Goal: Task Accomplishment & Management: Complete application form

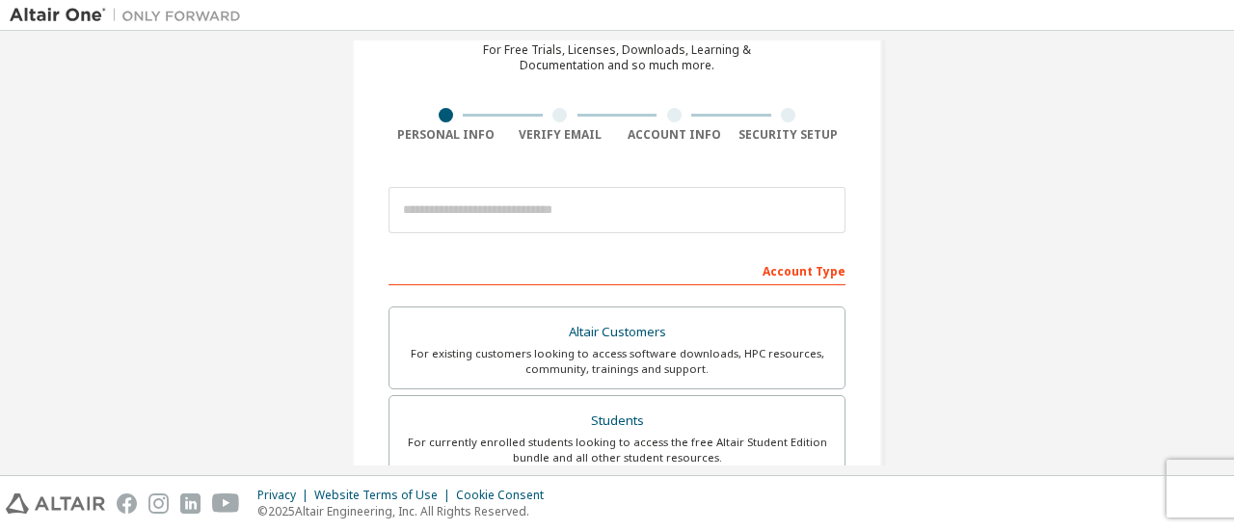
scroll to position [96, 0]
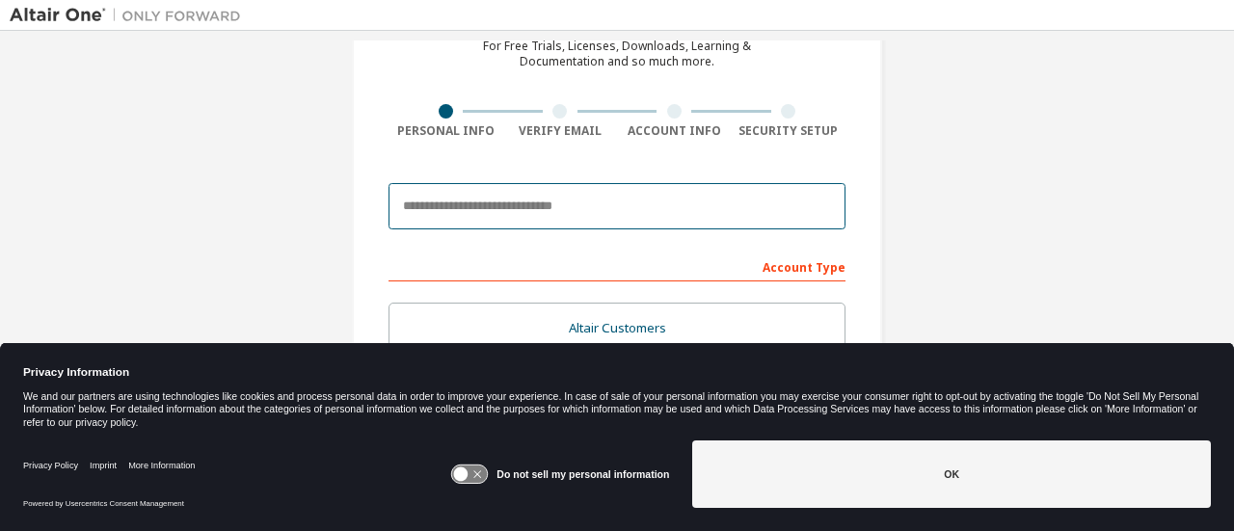
click at [566, 203] on input "email" at bounding box center [616, 206] width 457 height 46
type input "**********"
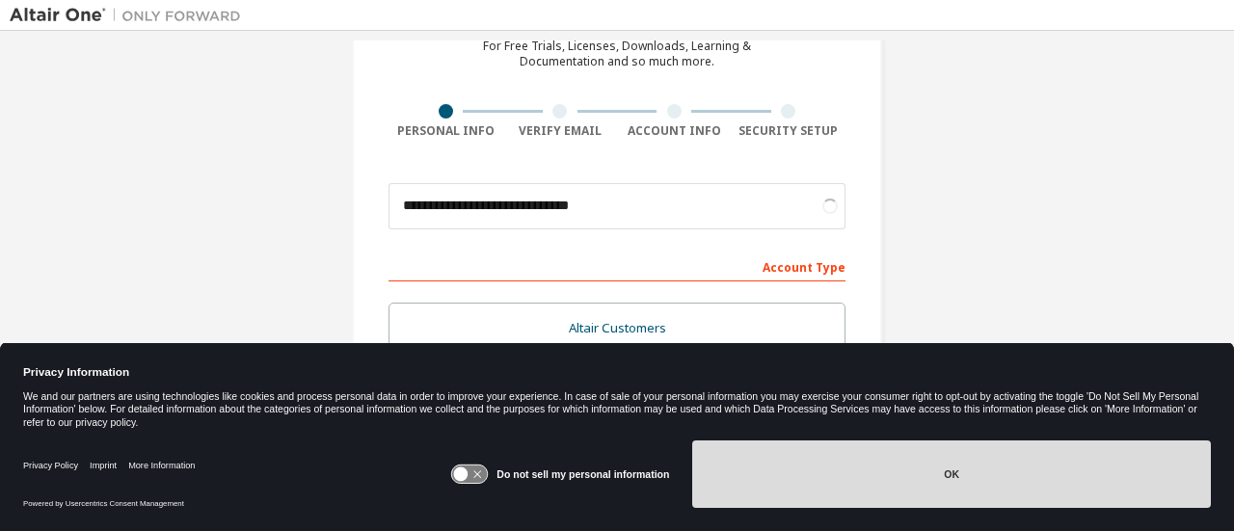
click at [1060, 473] on button "OK" at bounding box center [951, 473] width 519 height 67
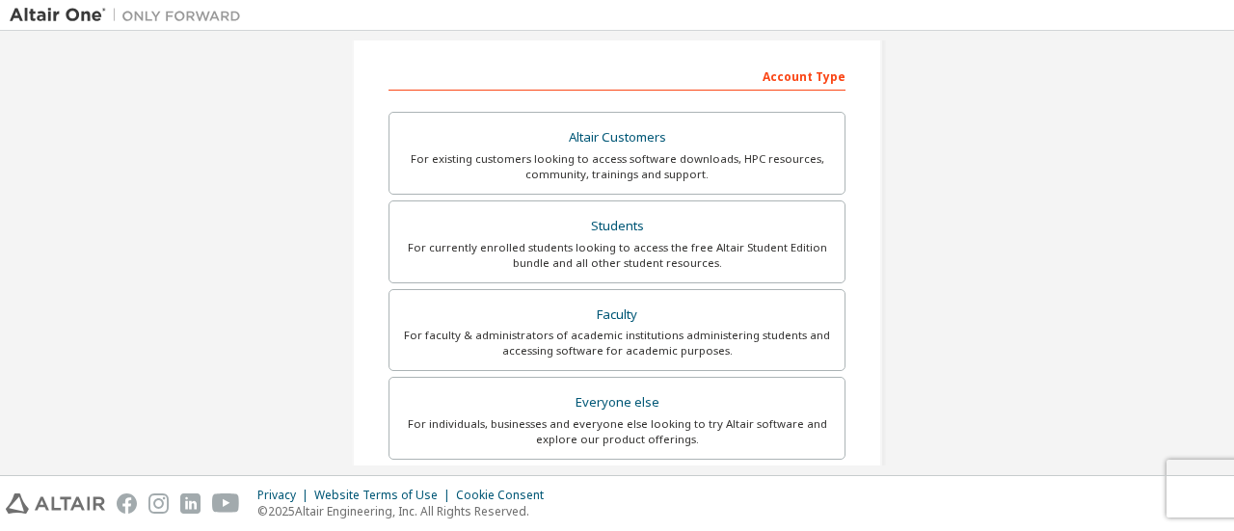
scroll to position [289, 0]
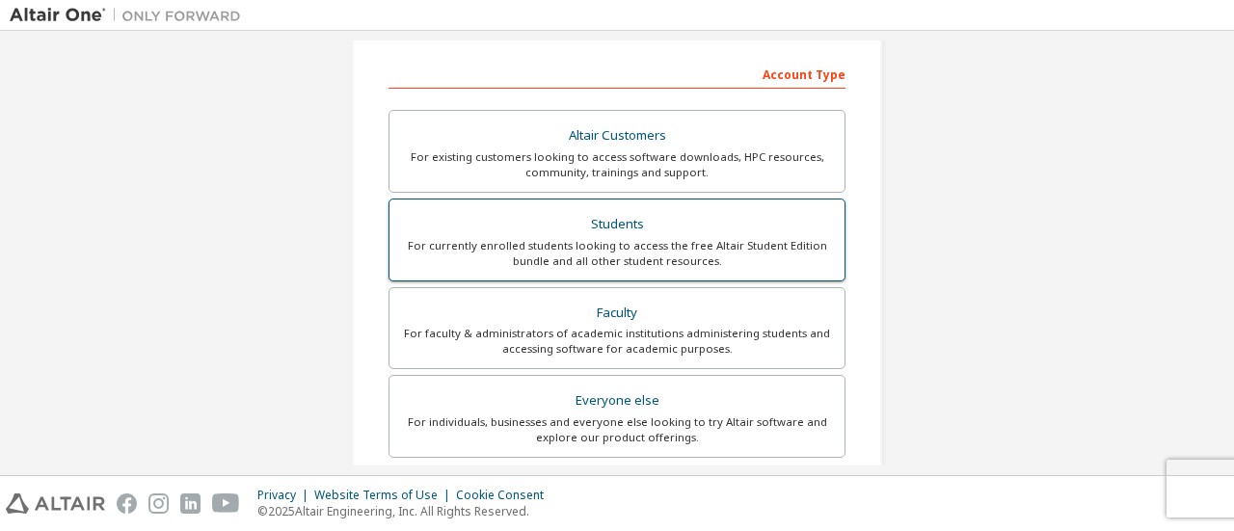
click at [758, 234] on div "Students" at bounding box center [617, 224] width 432 height 27
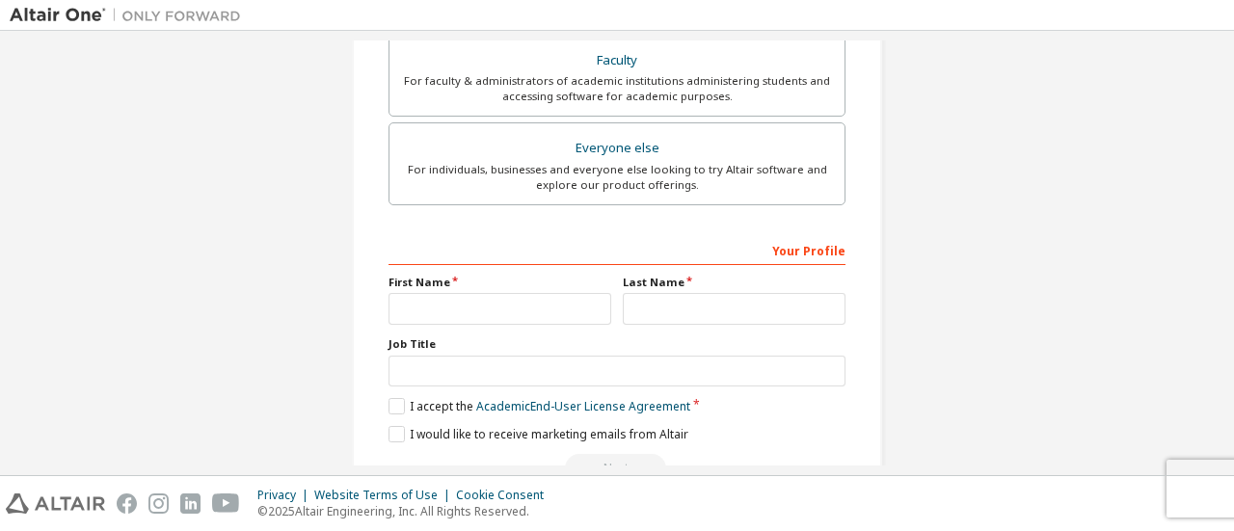
scroll to position [590, 0]
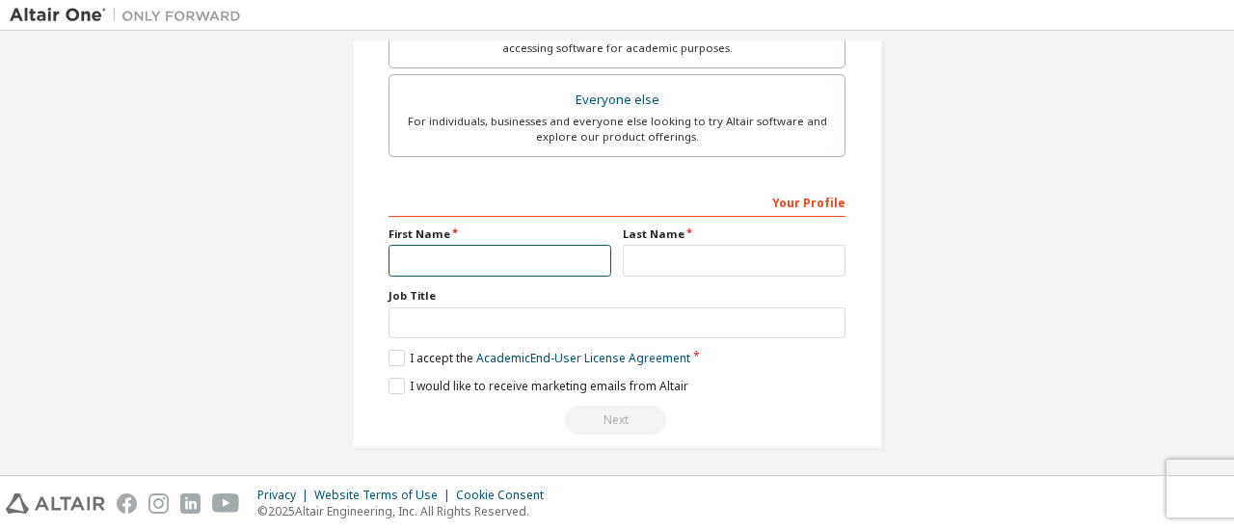
click at [574, 263] on input "text" at bounding box center [499, 261] width 223 height 32
type input "*****"
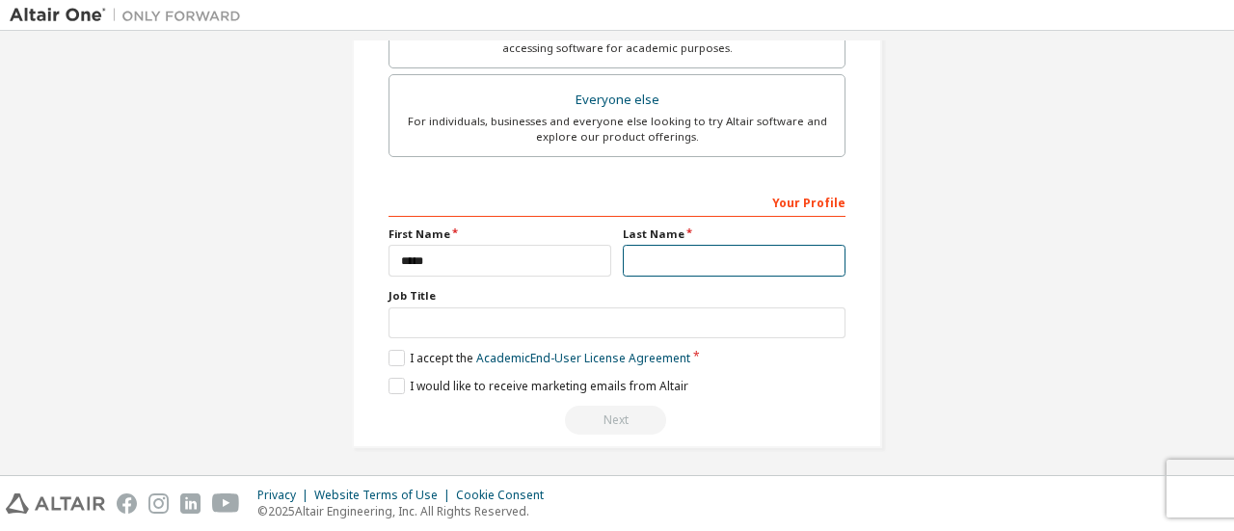
type input "*****"
click at [395, 356] on label "I accept the Academic End-User License Agreement" at bounding box center [539, 358] width 302 height 16
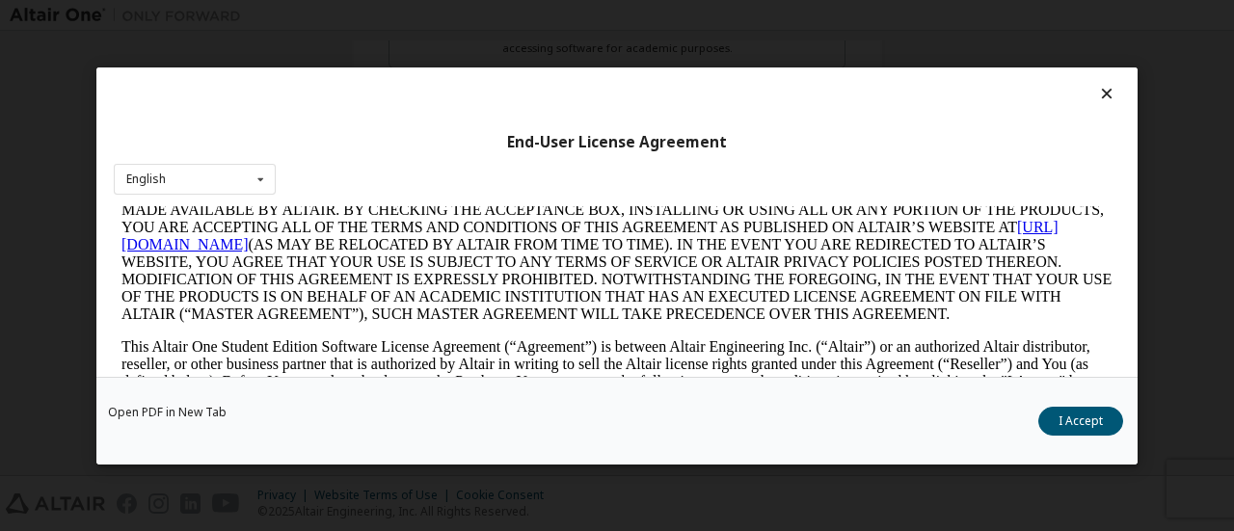
scroll to position [289, 0]
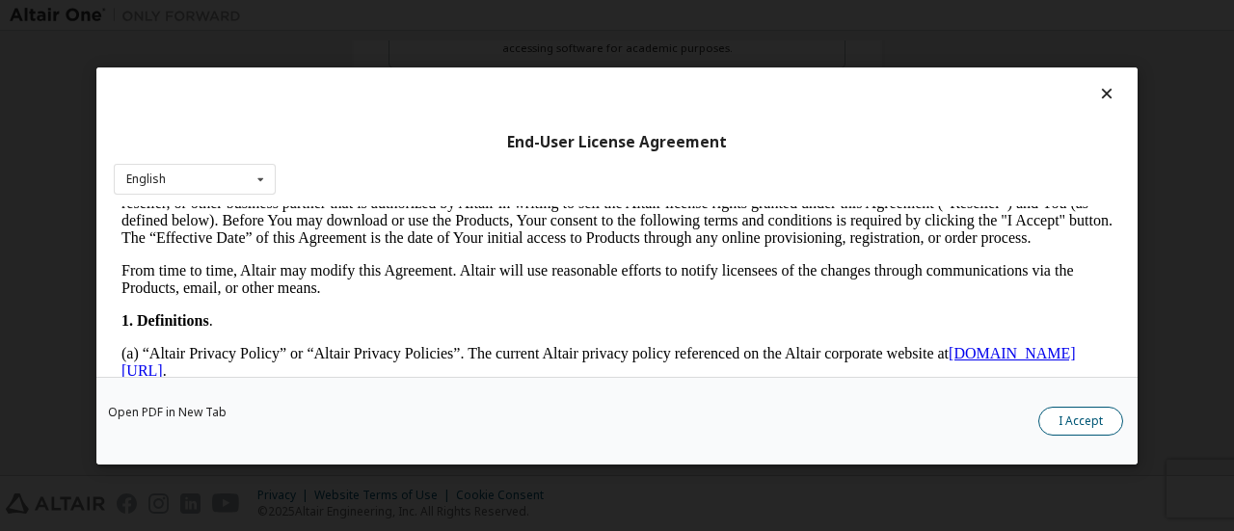
click at [1099, 412] on button "I Accept" at bounding box center [1080, 420] width 85 height 29
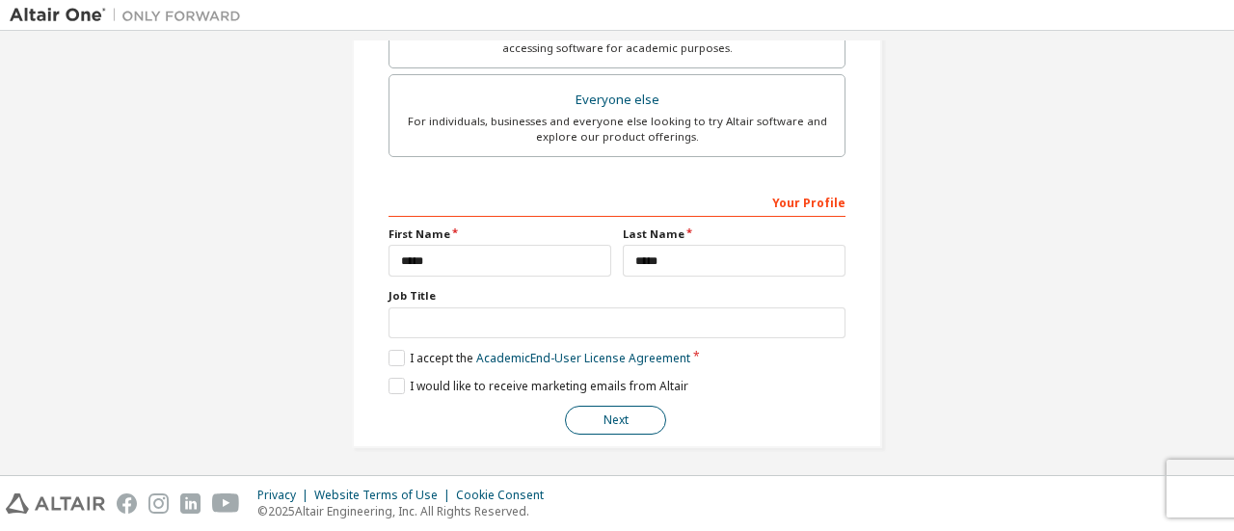
click at [623, 416] on button "Next" at bounding box center [615, 420] width 101 height 29
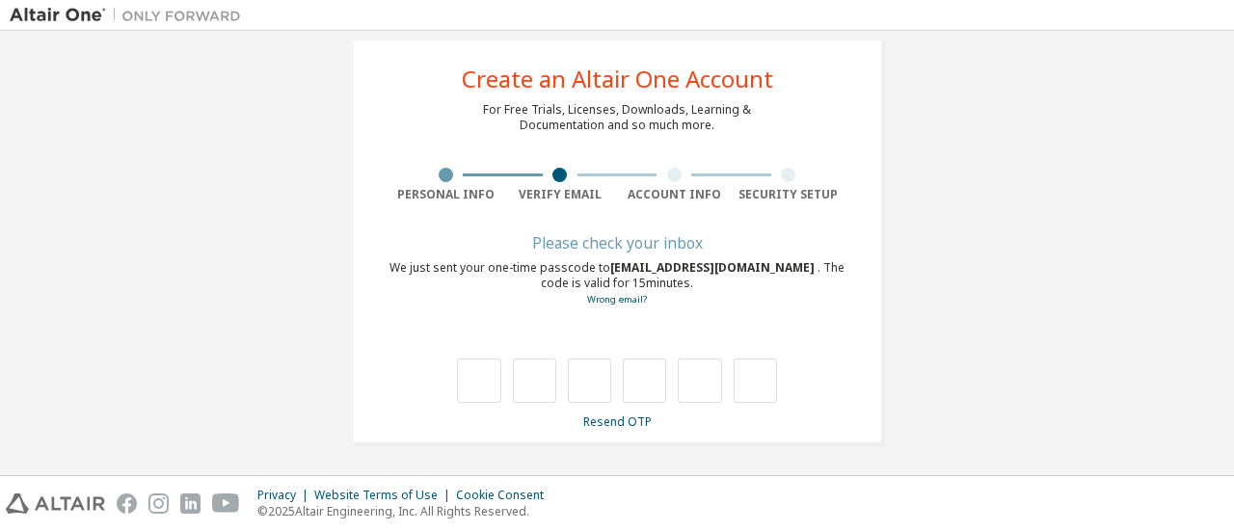
type input "*"
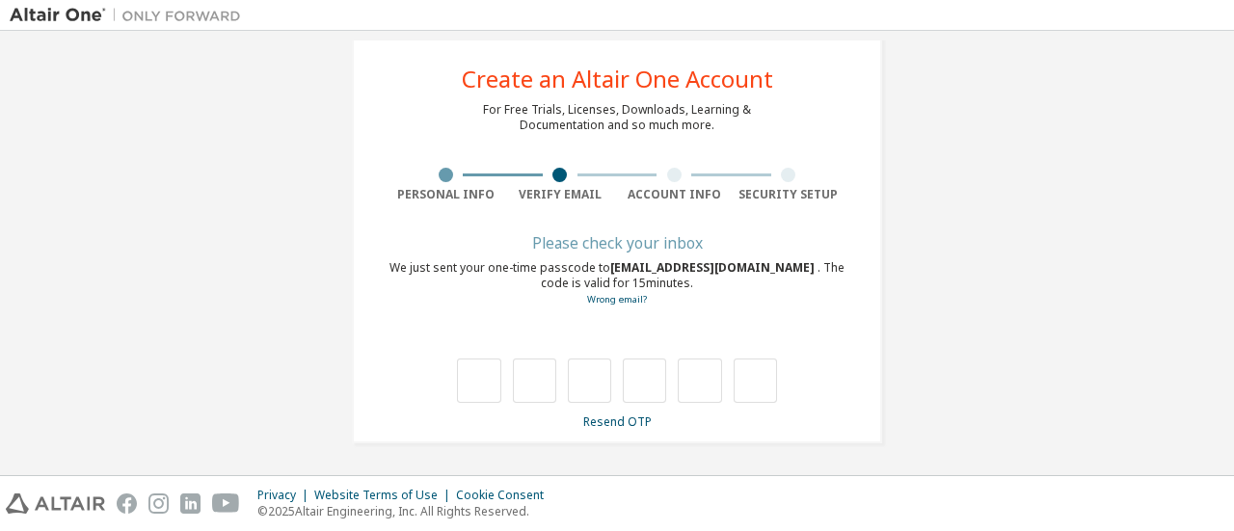
type input "*"
